Goal: Information Seeking & Learning: Learn about a topic

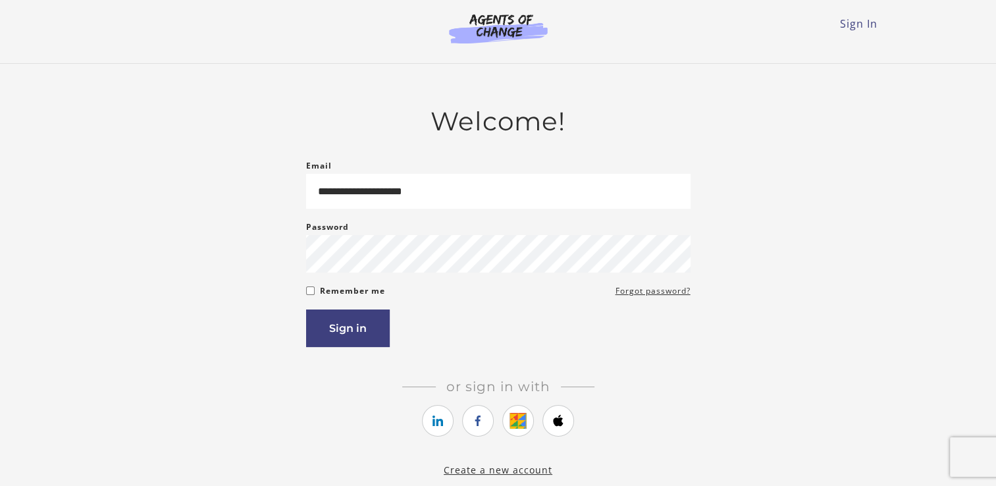
type input "**********"
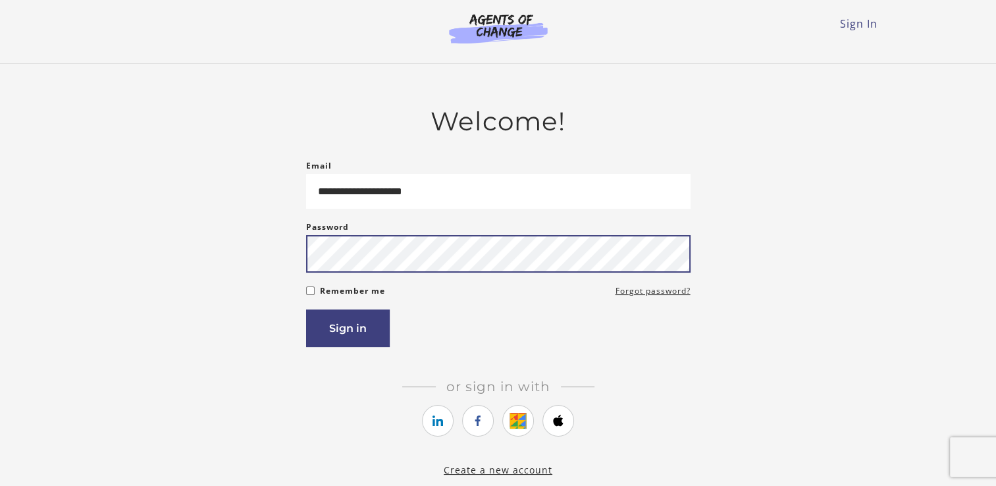
click at [306, 309] on button "Sign in" at bounding box center [348, 328] width 84 height 38
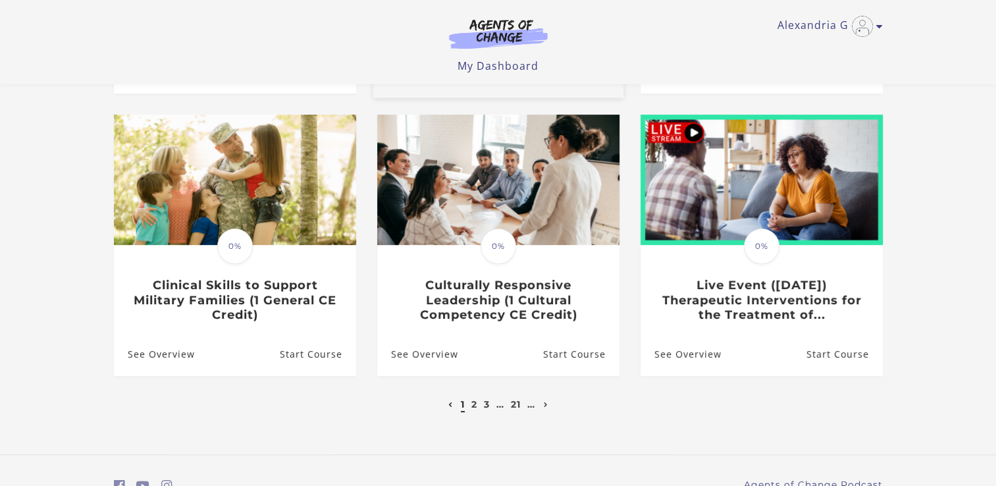
scroll to position [371, 0]
click at [473, 409] on link "2" at bounding box center [474, 404] width 6 height 12
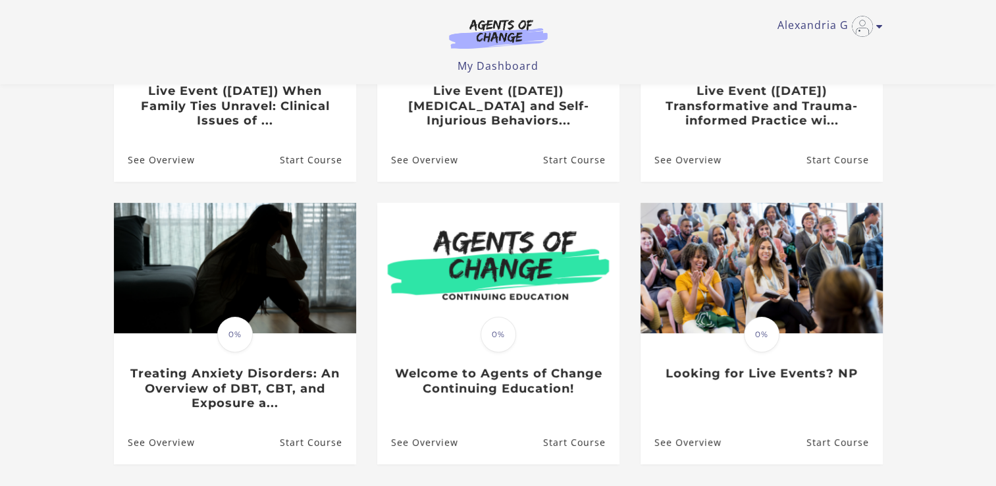
scroll to position [318, 0]
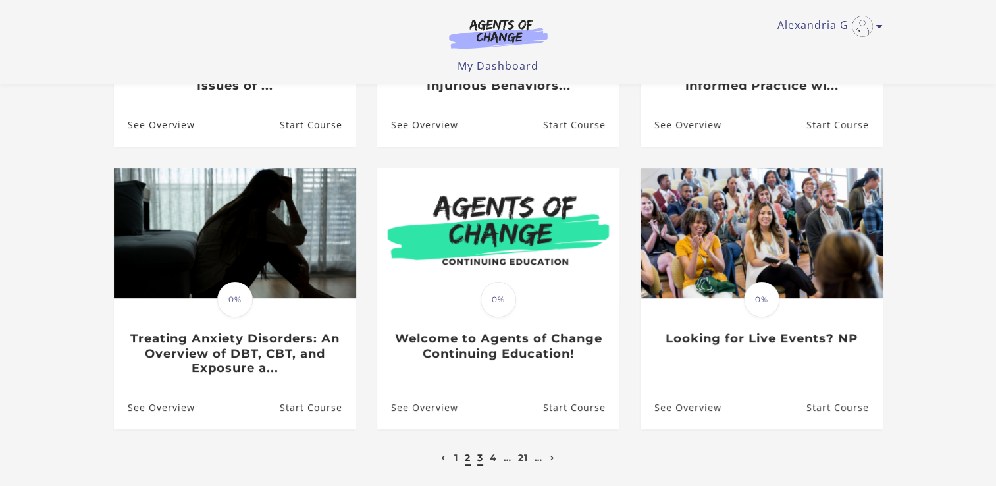
click at [477, 463] on link "3" at bounding box center [480, 458] width 6 height 12
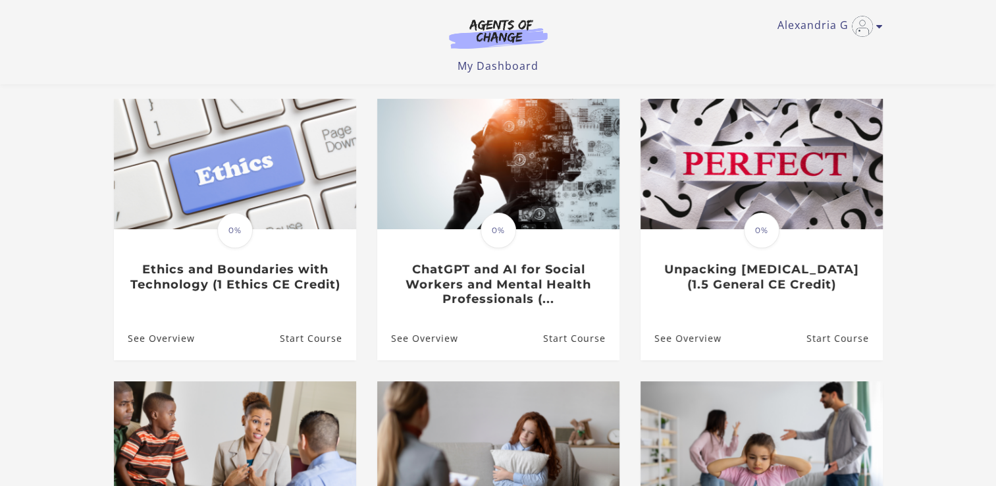
scroll to position [105, 0]
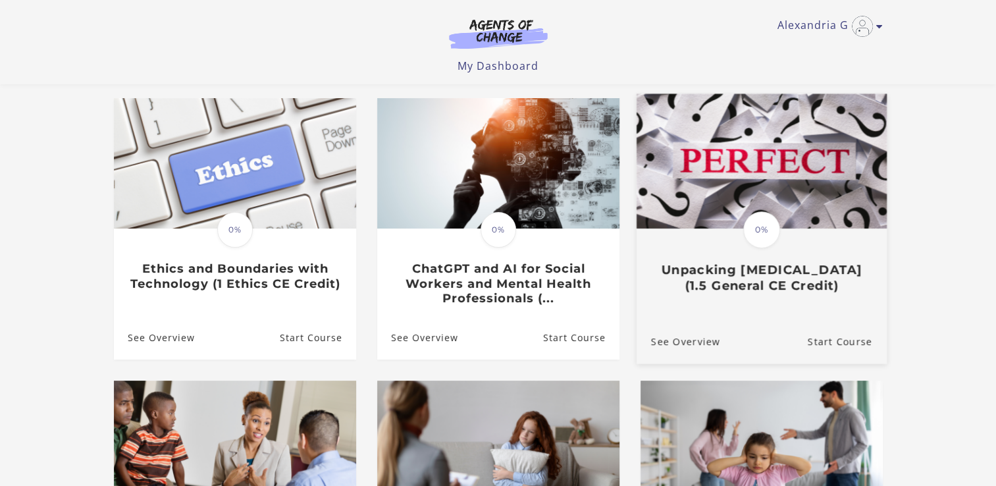
click at [754, 157] on img at bounding box center [761, 161] width 250 height 135
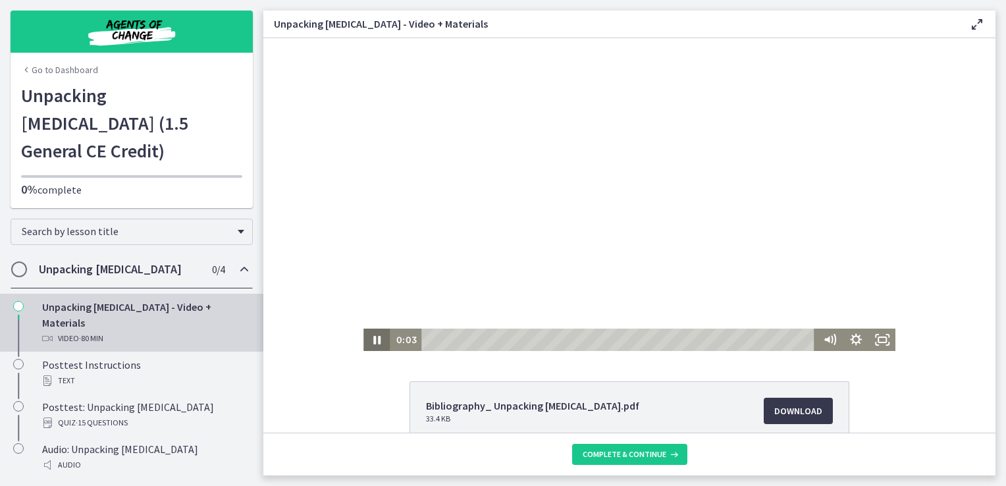
click at [372, 341] on icon "Pause" at bounding box center [376, 339] width 26 height 22
